Goal: Navigation & Orientation: Find specific page/section

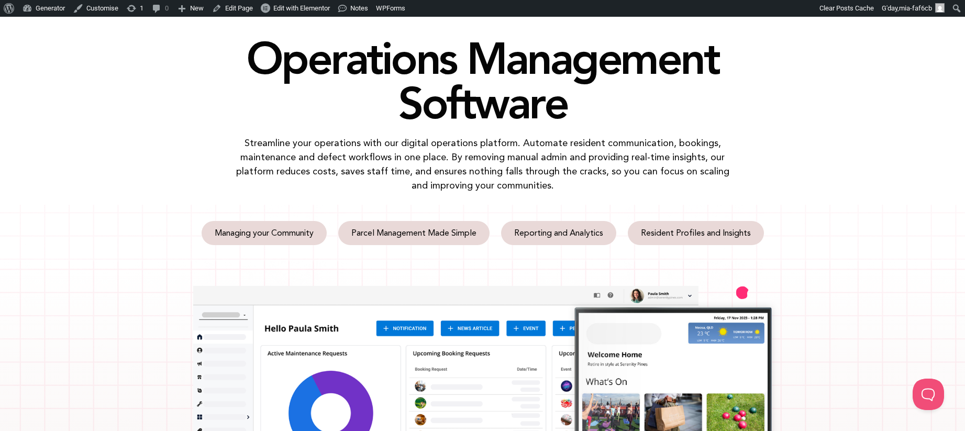
scroll to position [85, 0]
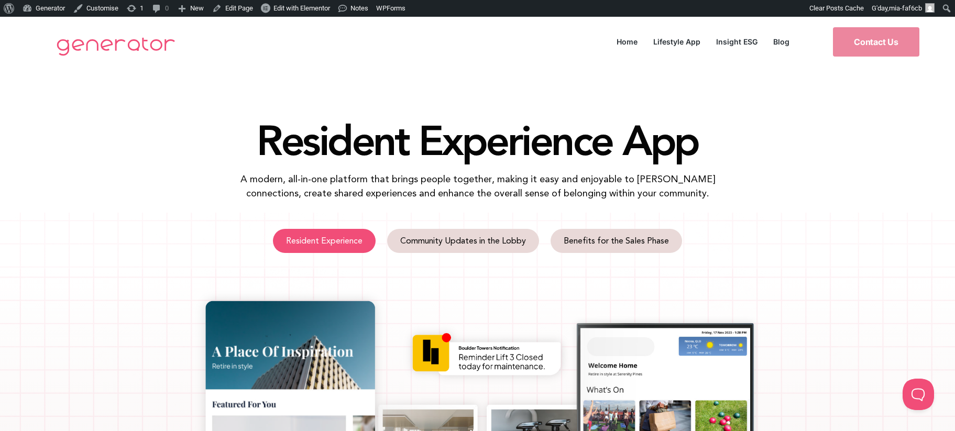
click at [332, 240] on span "Resident Experience" at bounding box center [324, 241] width 76 height 8
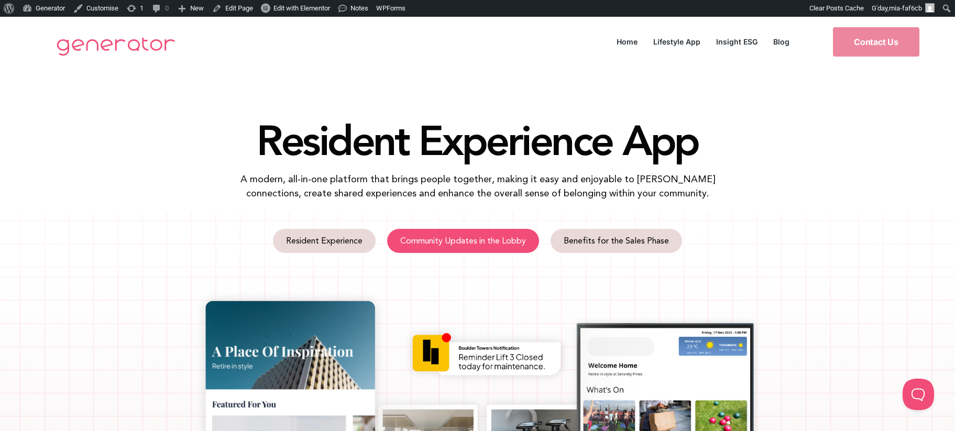
click at [500, 240] on span "Community Updates in the Lobby" at bounding box center [463, 241] width 126 height 8
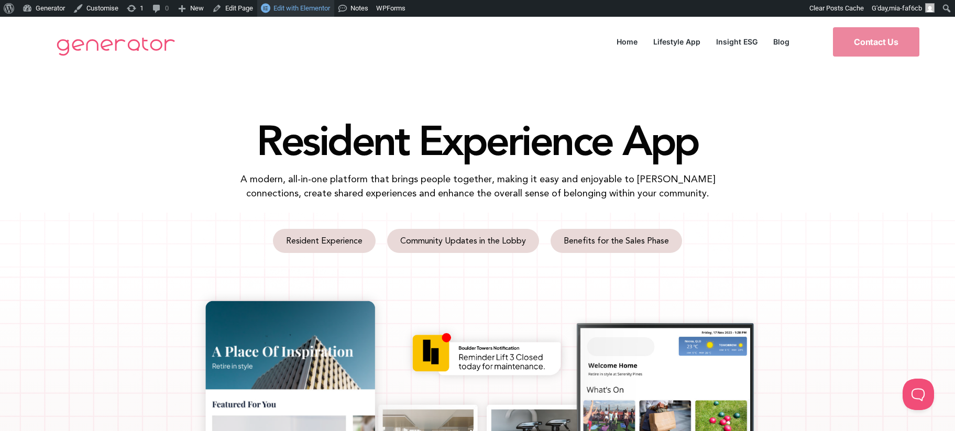
click at [325, 6] on span "Edit with Elementor" at bounding box center [301, 8] width 57 height 8
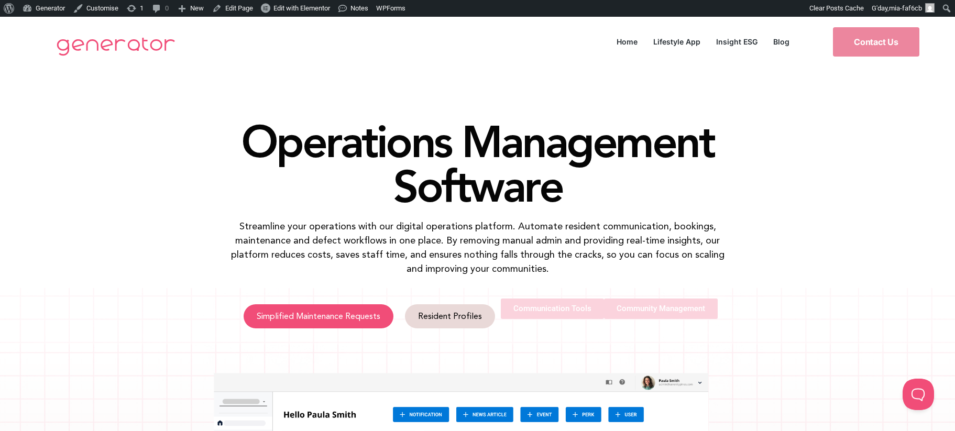
click at [359, 312] on span "Simplified Maintenance Requests" at bounding box center [319, 316] width 124 height 8
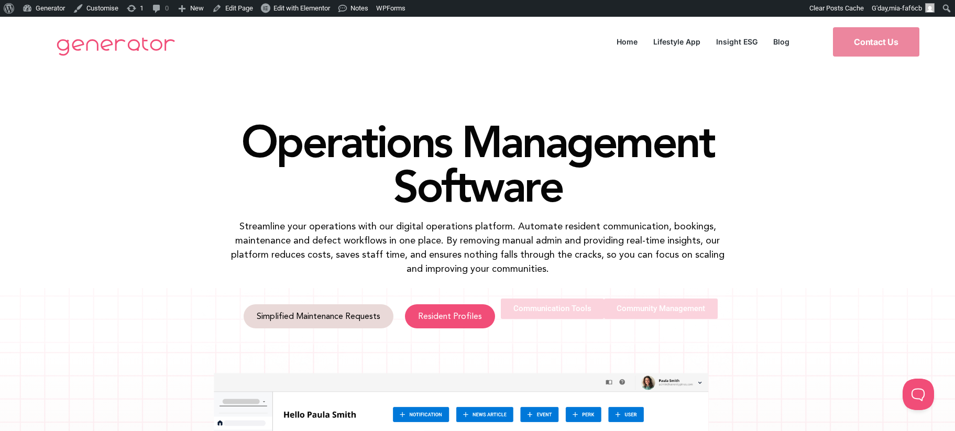
click at [418, 312] on span "Resident Profiles" at bounding box center [450, 316] width 64 height 8
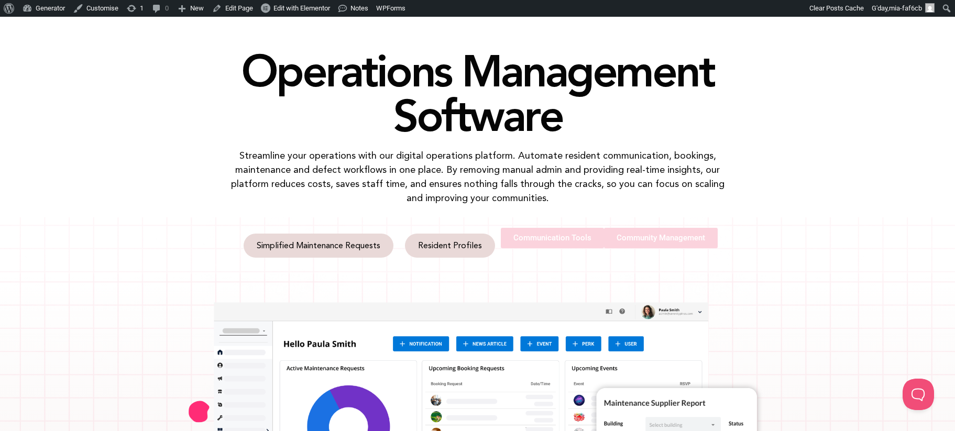
click at [536, 232] on link "Communication Tools" at bounding box center [552, 238] width 103 height 20
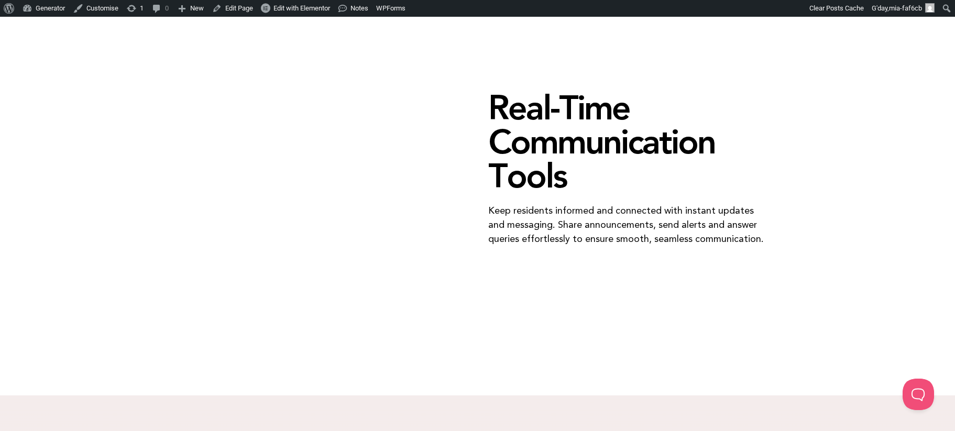
scroll to position [1809, 0]
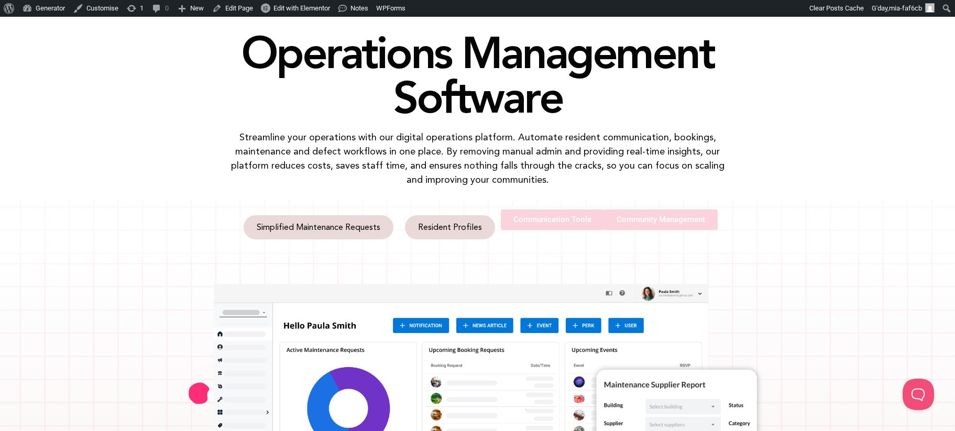
click at [629, 227] on link "Community Management" at bounding box center [661, 220] width 114 height 20
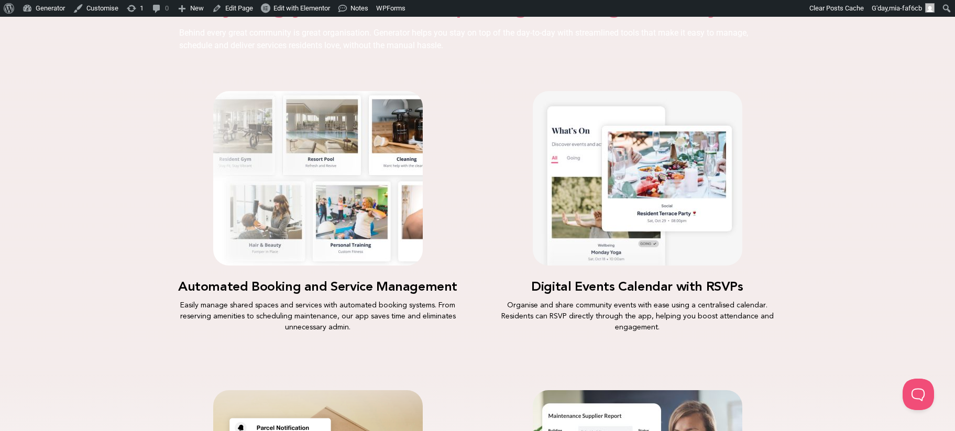
scroll to position [2064, 0]
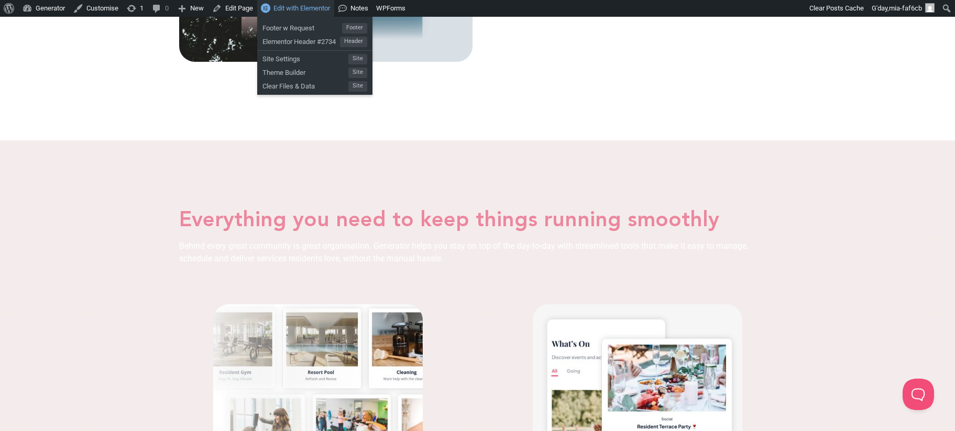
click at [316, 11] on span "Edit with Elementor" at bounding box center [301, 8] width 57 height 8
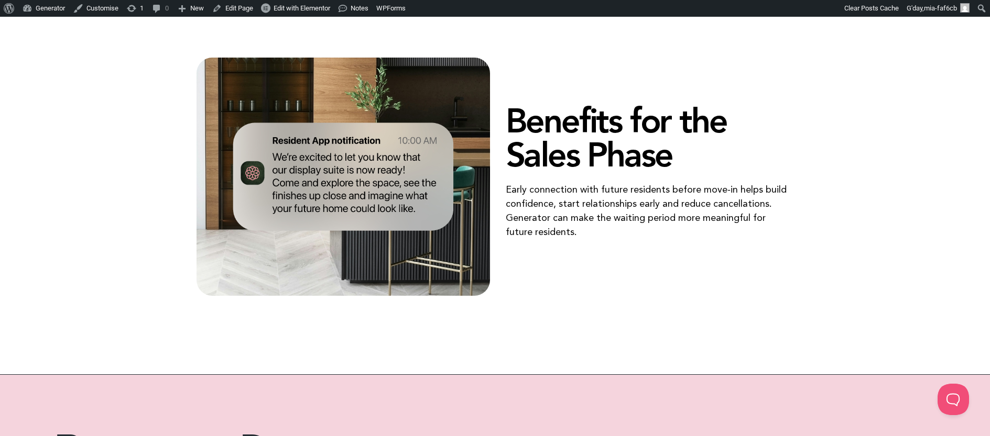
scroll to position [2318, 0]
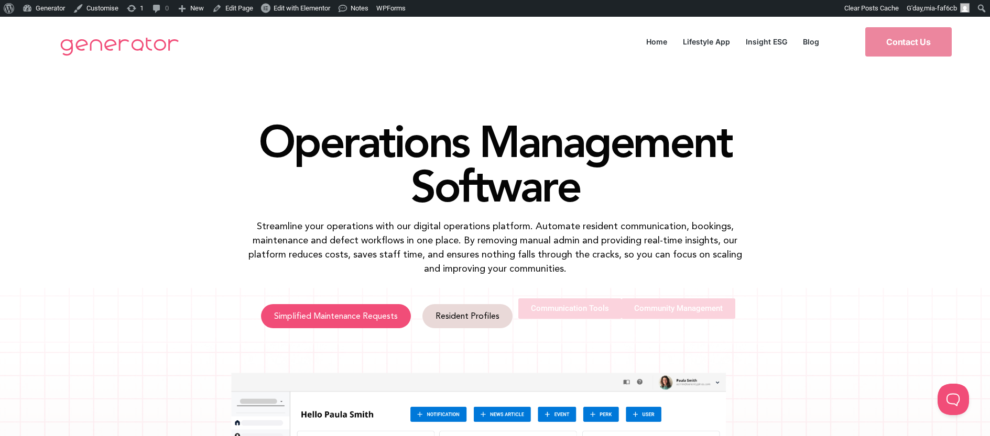
click at [355, 304] on link "Simplified Maintenance Requests" at bounding box center [336, 316] width 150 height 24
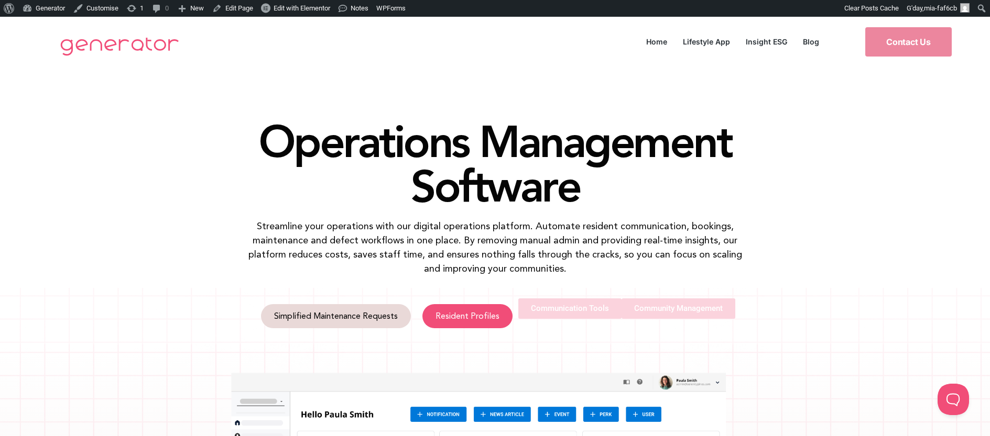
click at [476, 312] on span "Resident Profiles" at bounding box center [467, 316] width 64 height 8
click at [570, 311] on span "Communication Tools" at bounding box center [570, 309] width 78 height 8
click at [655, 309] on span "Community Management" at bounding box center [678, 309] width 89 height 8
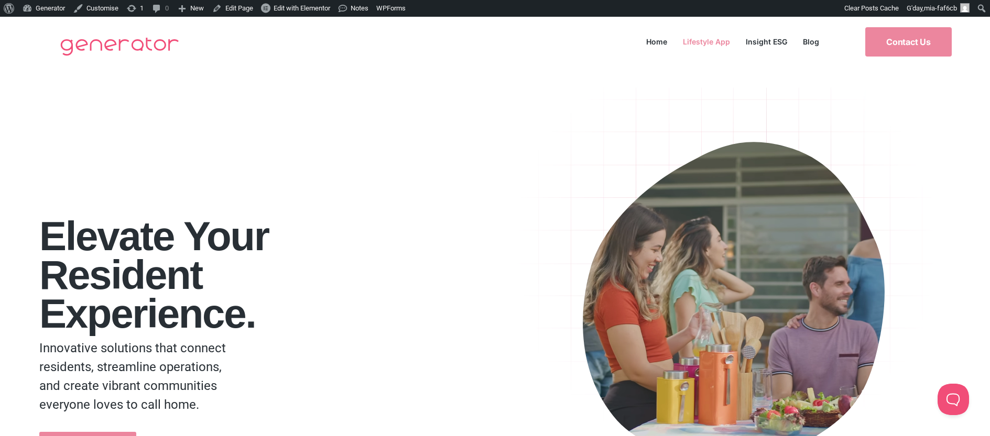
click at [719, 41] on link "Lifestyle App" at bounding box center [706, 42] width 63 height 14
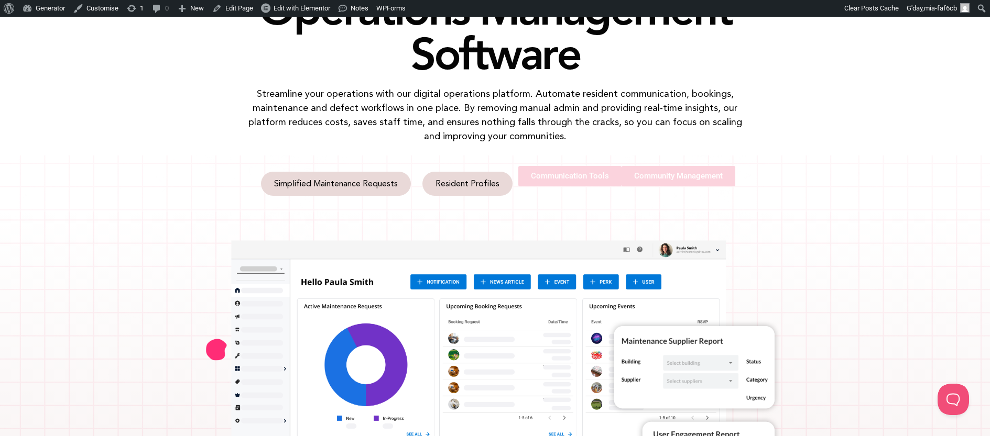
scroll to position [184, 0]
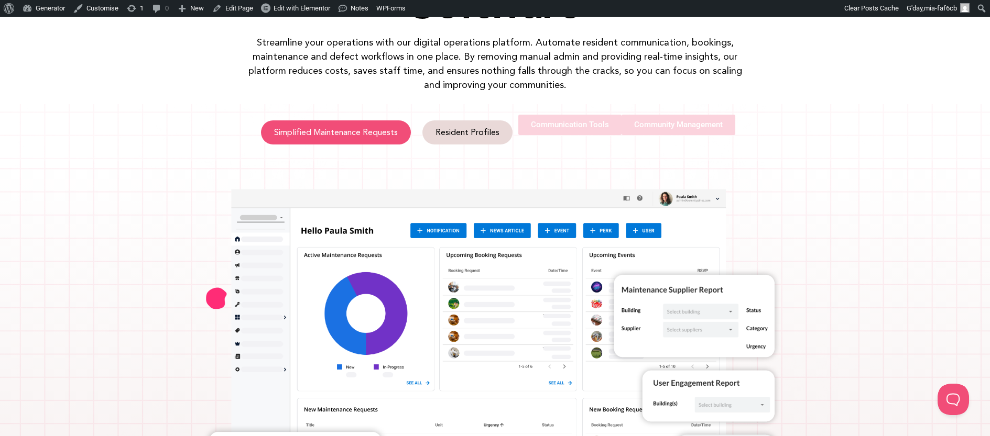
click at [362, 128] on span "Simplified Maintenance Requests" at bounding box center [336, 132] width 124 height 8
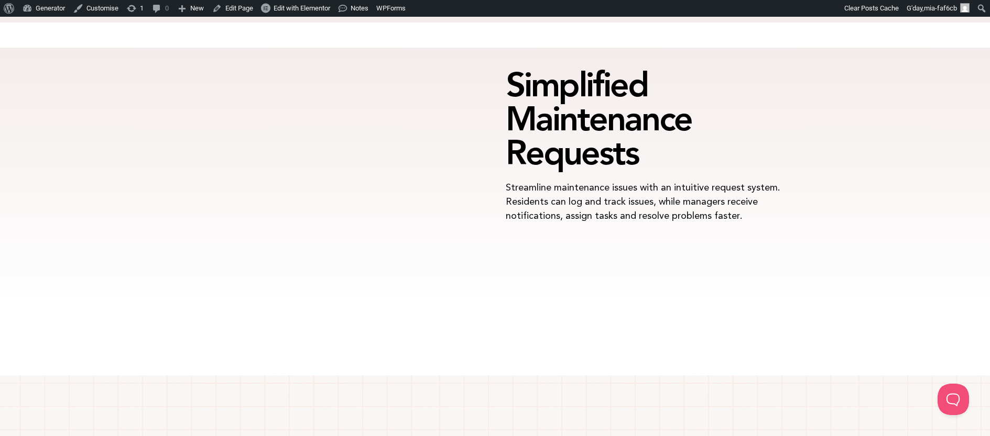
scroll to position [1067, 0]
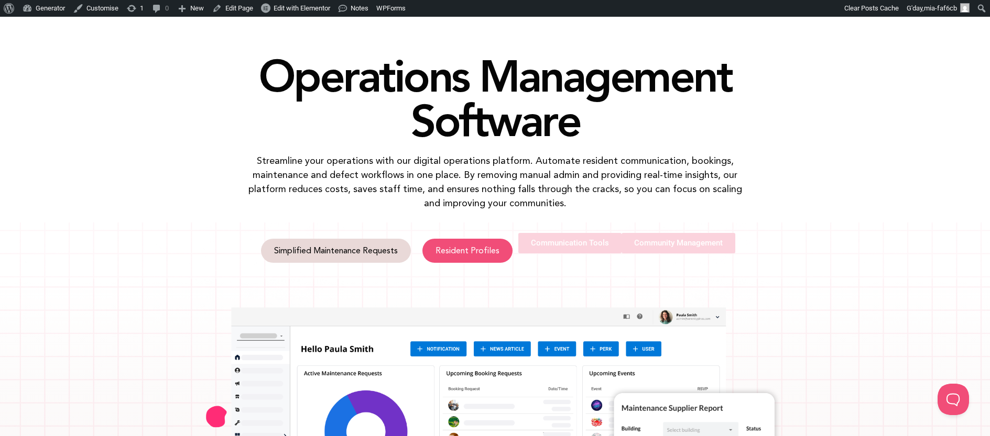
click at [435, 247] on span "Resident Profiles" at bounding box center [467, 251] width 64 height 8
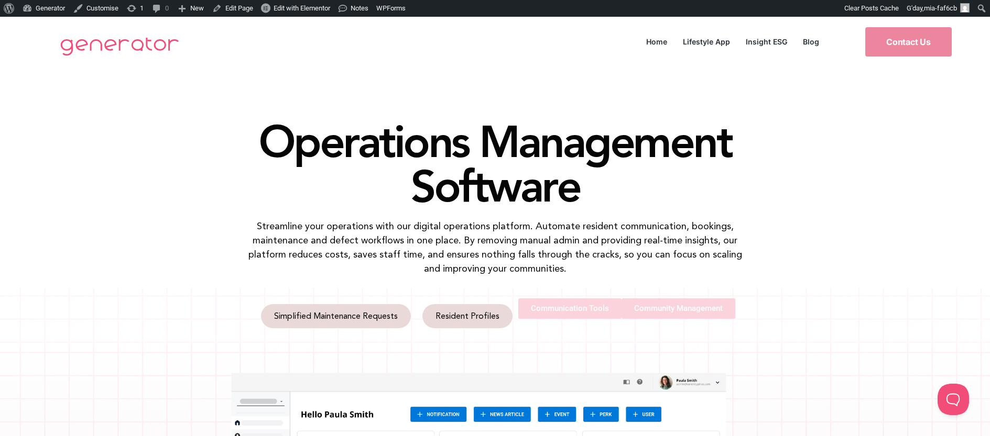
click at [583, 311] on span "Communication Tools" at bounding box center [570, 309] width 78 height 8
click at [704, 313] on span "Community Management" at bounding box center [678, 309] width 89 height 8
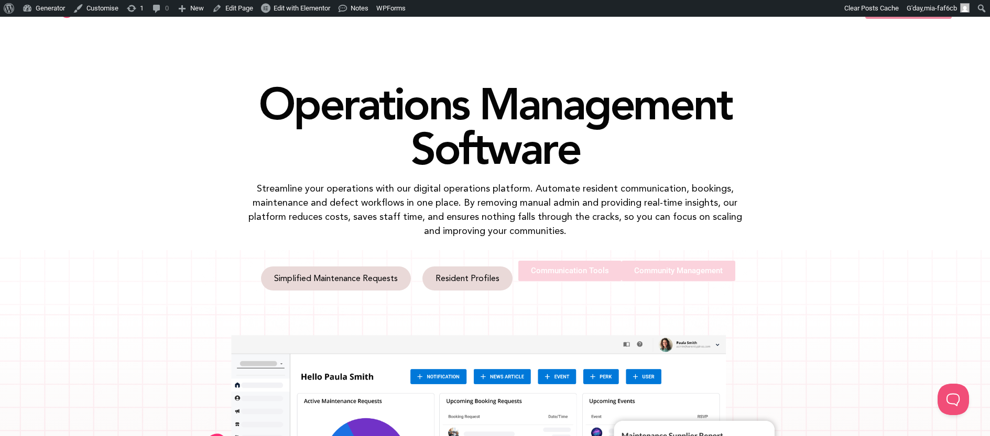
scroll to position [37, 0]
click at [679, 273] on span "Community Management" at bounding box center [678, 272] width 89 height 8
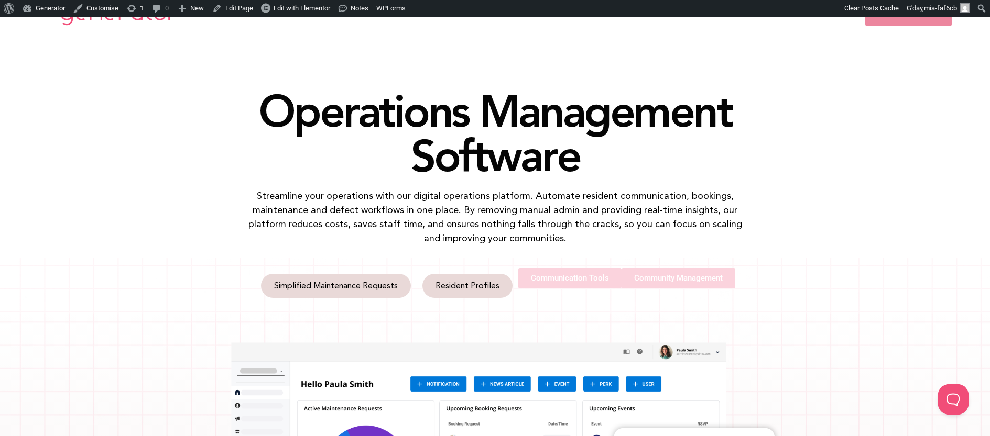
scroll to position [0, 0]
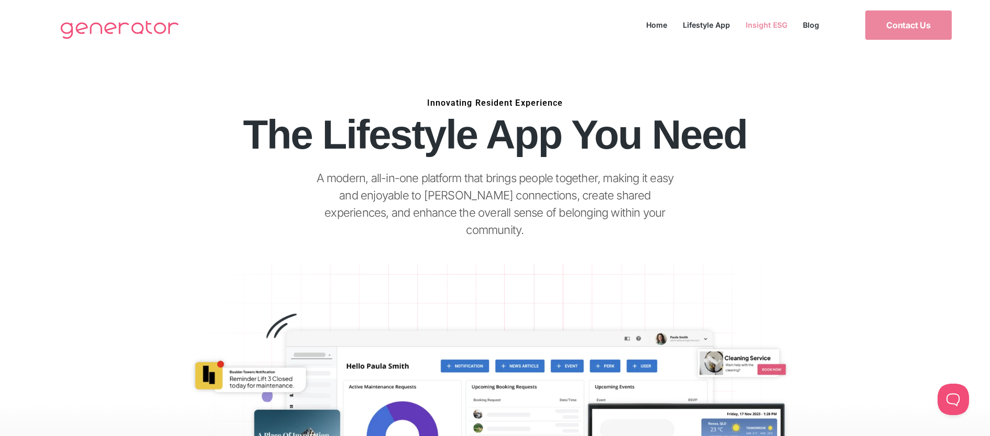
click at [780, 25] on link "Insight ESG" at bounding box center [766, 25] width 57 height 14
